Goal: Register for event/course

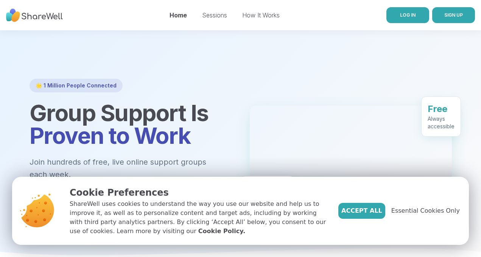
click at [400, 17] on span "LOG IN" at bounding box center [408, 15] width 16 height 6
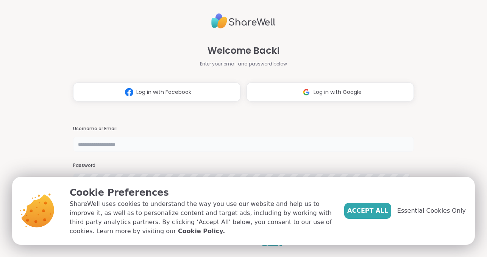
type input "**********"
click at [360, 207] on span "Accept All" at bounding box center [367, 210] width 41 height 9
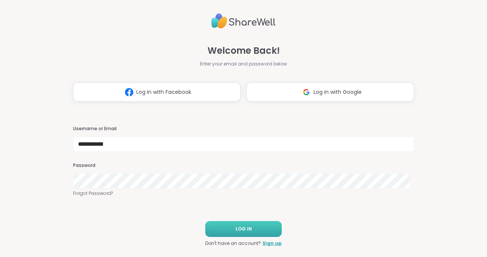
click at [263, 234] on button "LOG IN" at bounding box center [243, 229] width 76 height 16
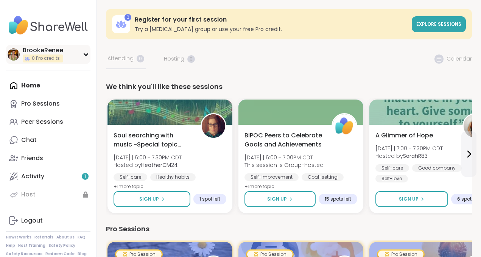
click at [12, 55] on img at bounding box center [14, 54] width 12 height 12
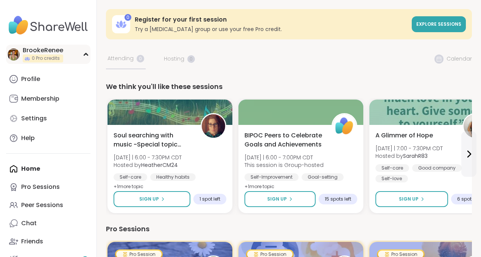
click at [12, 55] on img at bounding box center [14, 54] width 12 height 12
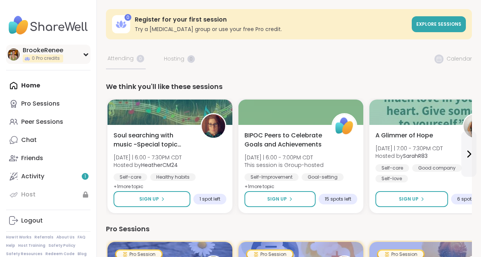
click at [11, 54] on img at bounding box center [14, 54] width 12 height 12
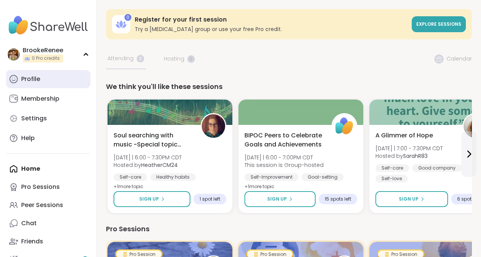
click at [31, 78] on div "Profile" at bounding box center [30, 79] width 19 height 8
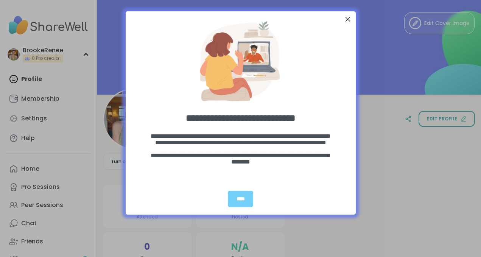
click at [349, 17] on div at bounding box center [347, 19] width 10 height 10
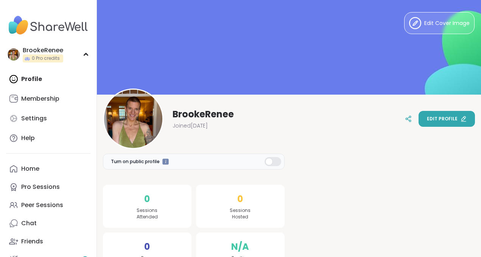
click at [435, 120] on span "Edit profile" at bounding box center [442, 118] width 31 height 7
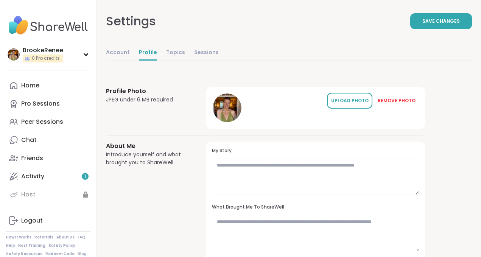
click at [363, 98] on div "UPLOAD PHOTO" at bounding box center [350, 100] width 38 height 7
drag, startPoint x: 223, startPoint y: 106, endPoint x: 221, endPoint y: 116, distance: 10.5
click at [220, 116] on div at bounding box center [227, 107] width 29 height 29
click at [229, 108] on icon at bounding box center [227, 107] width 7 height 7
drag, startPoint x: 233, startPoint y: 109, endPoint x: 216, endPoint y: 119, distance: 19.7
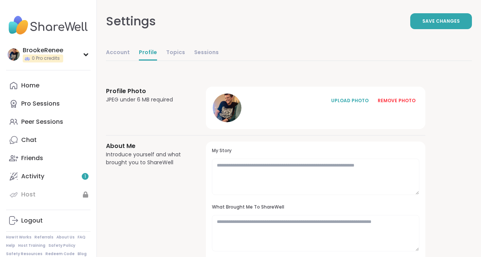
click at [216, 119] on div "UPLOAD PHOTO REMOVE PHOTO" at bounding box center [315, 108] width 207 height 30
click at [452, 19] on span "Save Changes" at bounding box center [440, 21] width 37 height 7
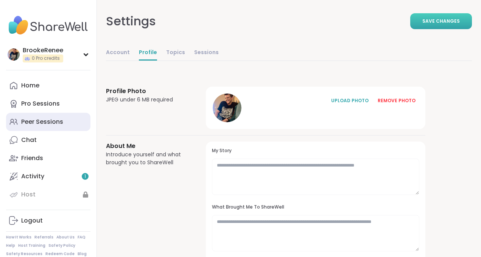
click at [30, 120] on div "Peer Sessions" at bounding box center [42, 122] width 42 height 8
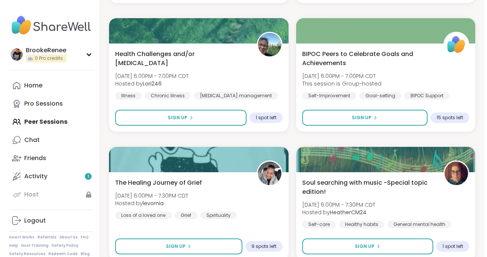
scroll to position [514, 0]
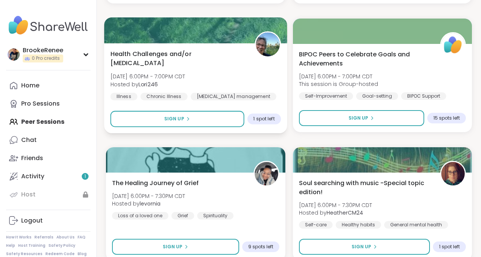
click at [172, 59] on span "Health Challenges and/or [MEDICAL_DATA]" at bounding box center [178, 58] width 136 height 19
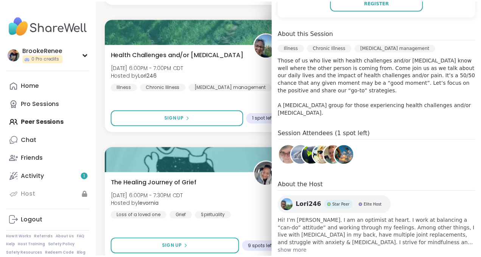
scroll to position [0, 0]
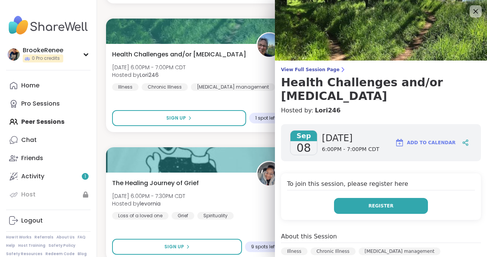
click at [389, 204] on button "Register" at bounding box center [381, 206] width 94 height 16
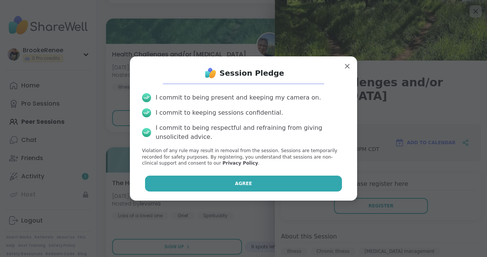
click at [295, 187] on button "Agree" at bounding box center [243, 184] width 197 height 16
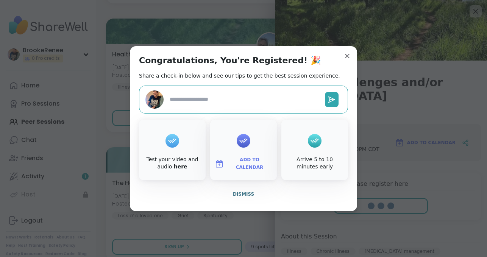
type textarea "*"
click at [238, 139] on icon at bounding box center [243, 141] width 12 height 12
click at [239, 162] on span "Add to Calendar" at bounding box center [249, 163] width 45 height 15
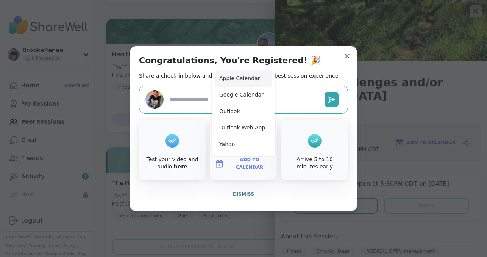
click at [233, 78] on button "Apple Calendar" at bounding box center [244, 78] width 58 height 17
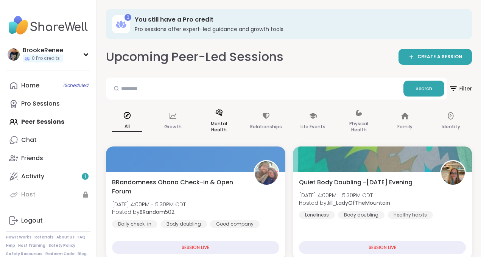
click at [222, 123] on p "Mental Health" at bounding box center [219, 126] width 30 height 15
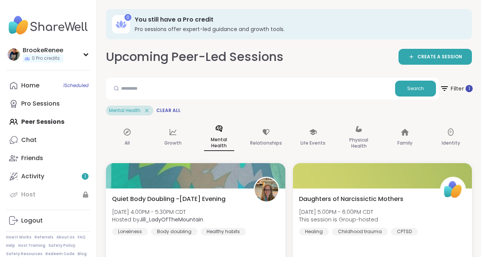
click at [460, 89] on span "Filter 1" at bounding box center [456, 88] width 33 height 19
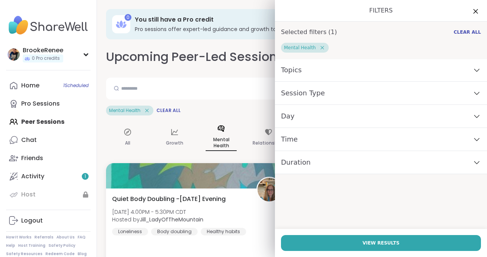
click at [443, 121] on div "Day" at bounding box center [381, 116] width 212 height 23
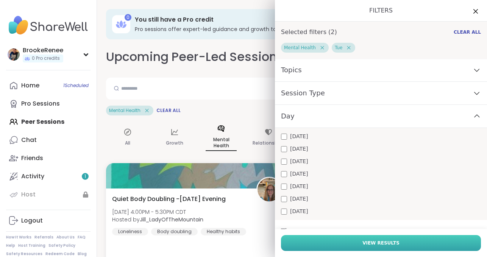
click at [334, 242] on button "View Results" at bounding box center [381, 243] width 200 height 16
